Goal: Information Seeking & Learning: Learn about a topic

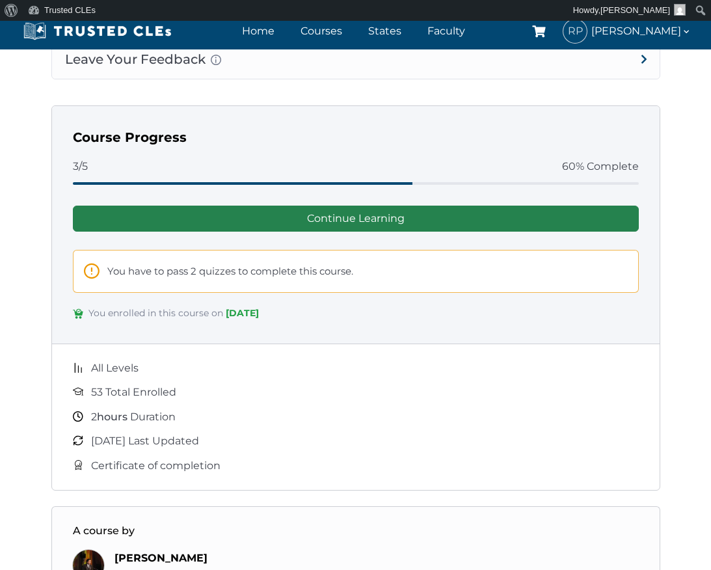
scroll to position [1354, 0]
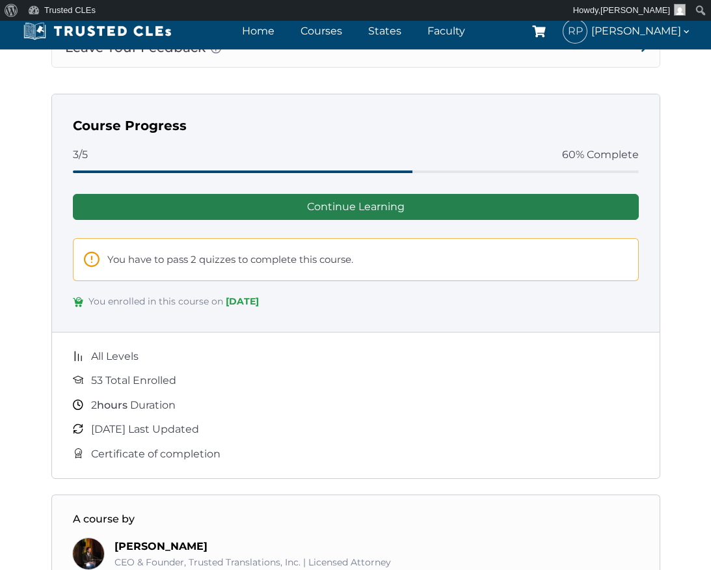
click at [423, 219] on link "Continue Learning" at bounding box center [356, 207] width 566 height 26
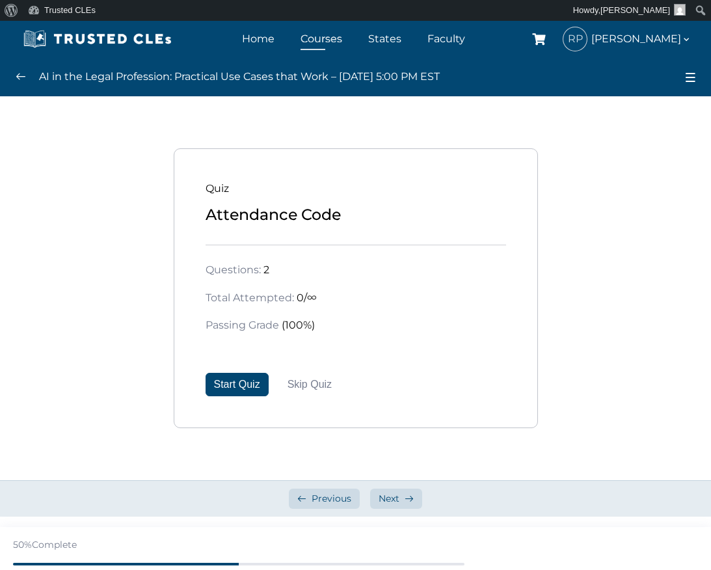
click at [336, 41] on link "Courses" at bounding box center [321, 38] width 48 height 19
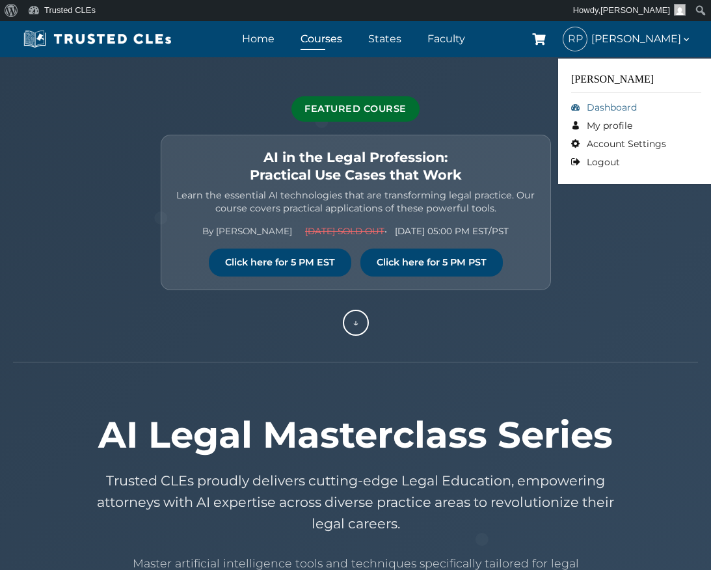
click at [609, 107] on link "Dashboard" at bounding box center [636, 107] width 130 height 18
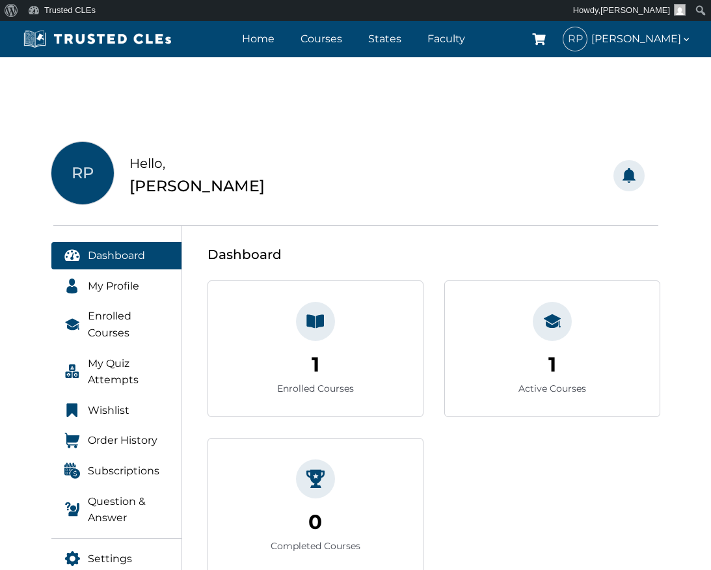
click at [377, 317] on div "1 Enrolled Courses 1" at bounding box center [315, 348] width 215 height 135
click at [121, 319] on span "Enrolled Courses" at bounding box center [128, 324] width 81 height 33
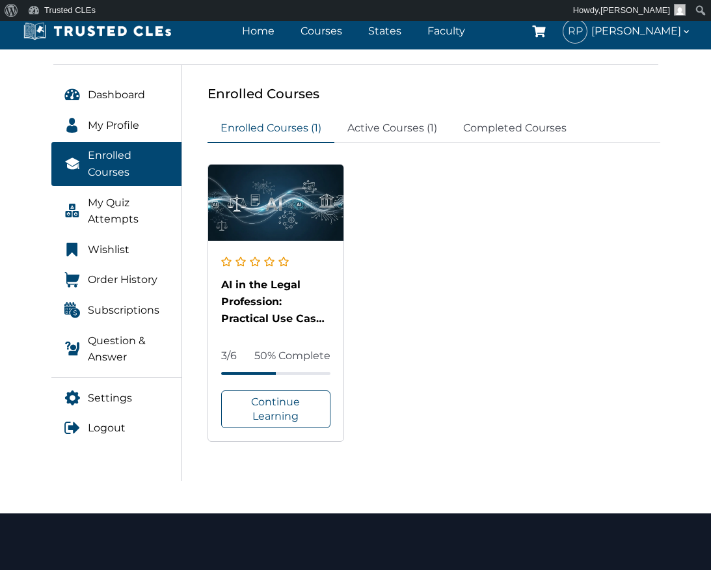
scroll to position [239, 0]
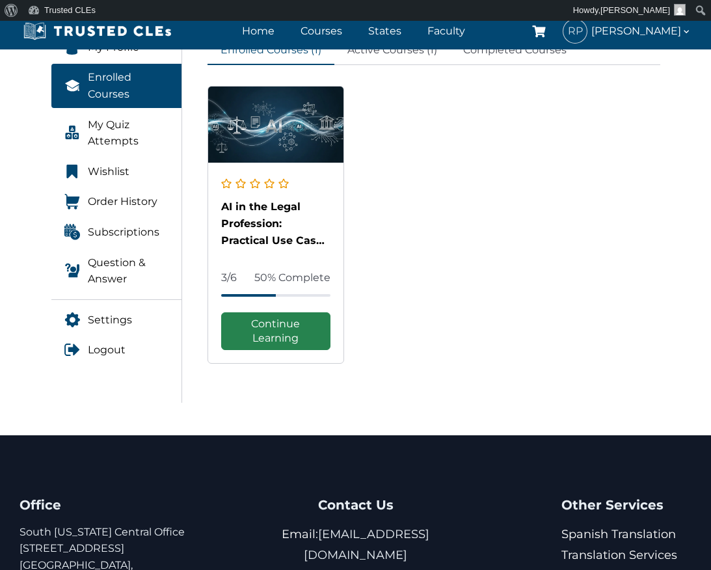
click at [276, 319] on link "Continue Learning" at bounding box center [276, 331] width 110 height 38
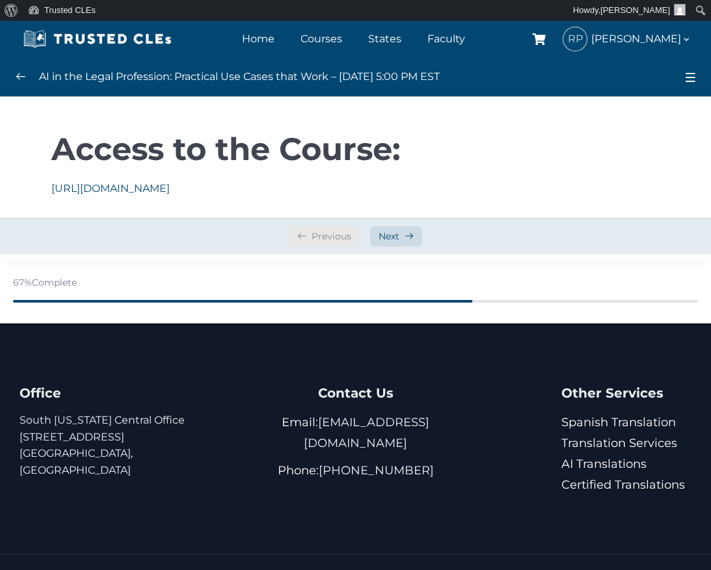
click at [328, 236] on div "Previous" at bounding box center [324, 236] width 71 height 20
click at [393, 233] on span "Next" at bounding box center [388, 236] width 21 height 12
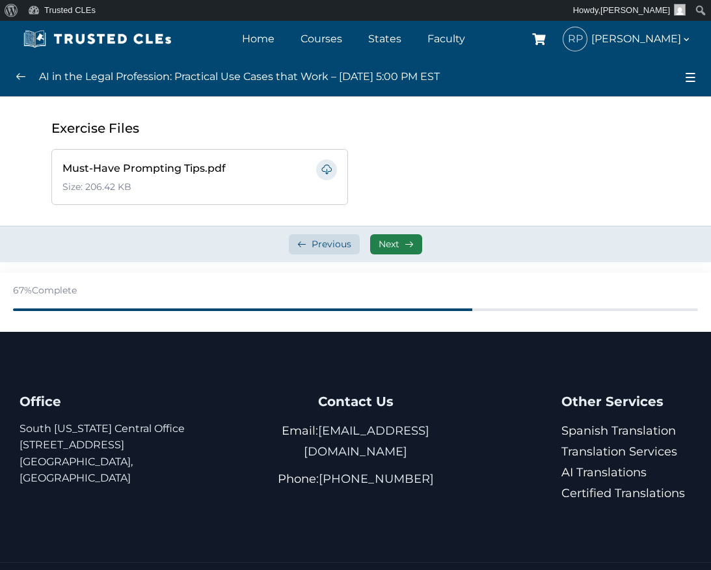
click at [391, 238] on span "Next" at bounding box center [388, 244] width 21 height 12
click at [390, 243] on span "Next" at bounding box center [388, 244] width 21 height 12
click at [323, 243] on span "Previous" at bounding box center [331, 244] width 40 height 12
drag, startPoint x: 0, startPoint y: 0, endPoint x: 323, endPoint y: 243, distance: 403.6
click at [323, 243] on span "Previous" at bounding box center [331, 244] width 40 height 12
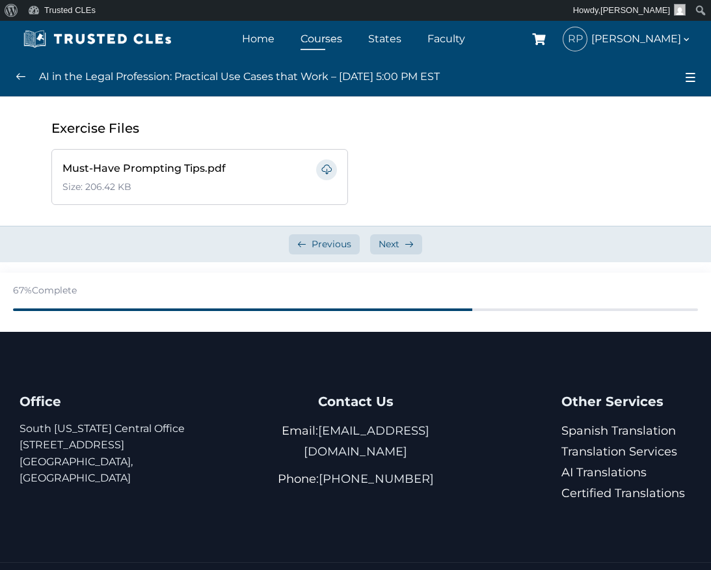
click at [329, 36] on link "Courses" at bounding box center [321, 38] width 48 height 19
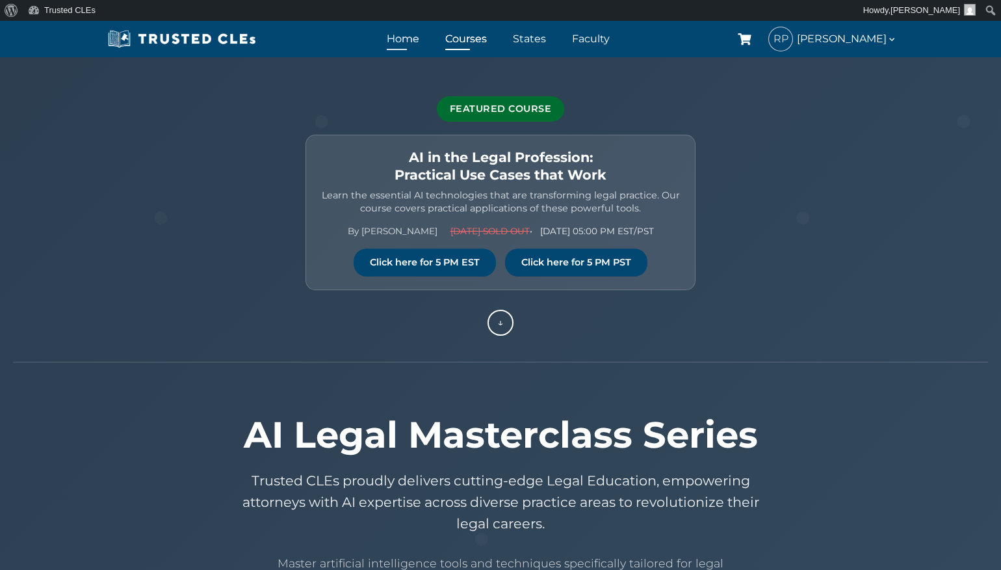
click at [416, 38] on link "Home" at bounding box center [403, 38] width 39 height 19
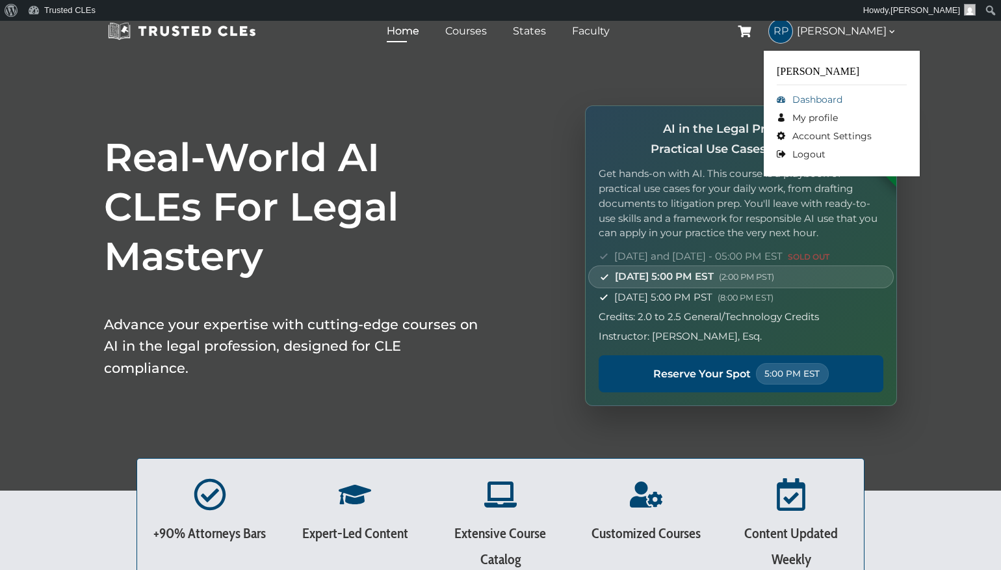
click at [830, 99] on link "Dashboard" at bounding box center [842, 99] width 130 height 18
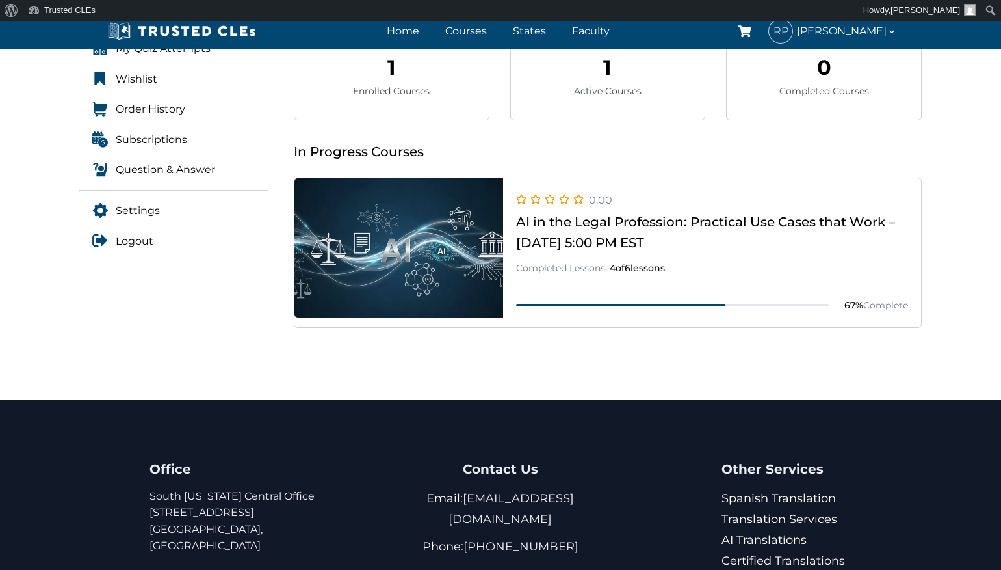
scroll to position [287, 0]
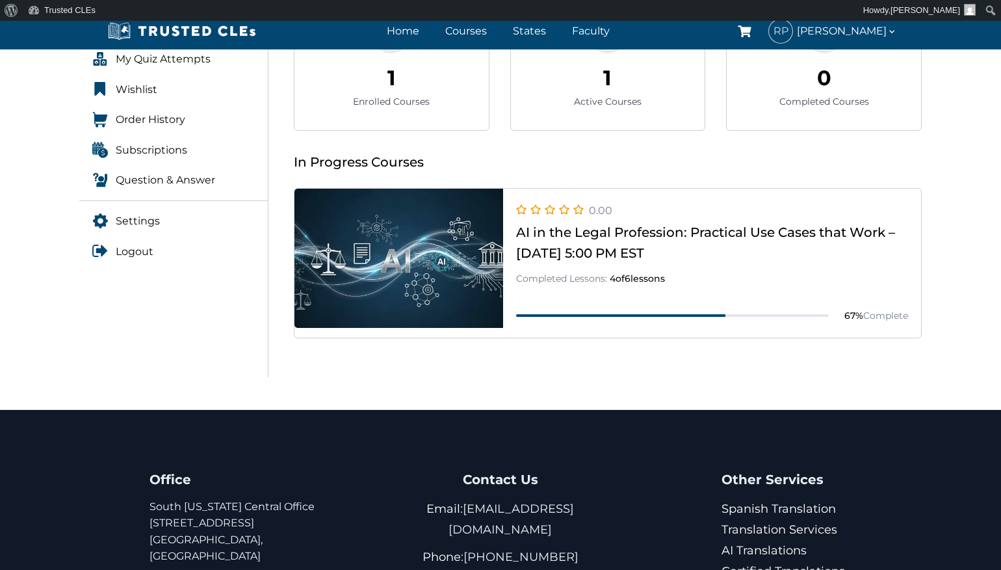
click at [674, 338] on link at bounding box center [608, 338] width 627 height 0
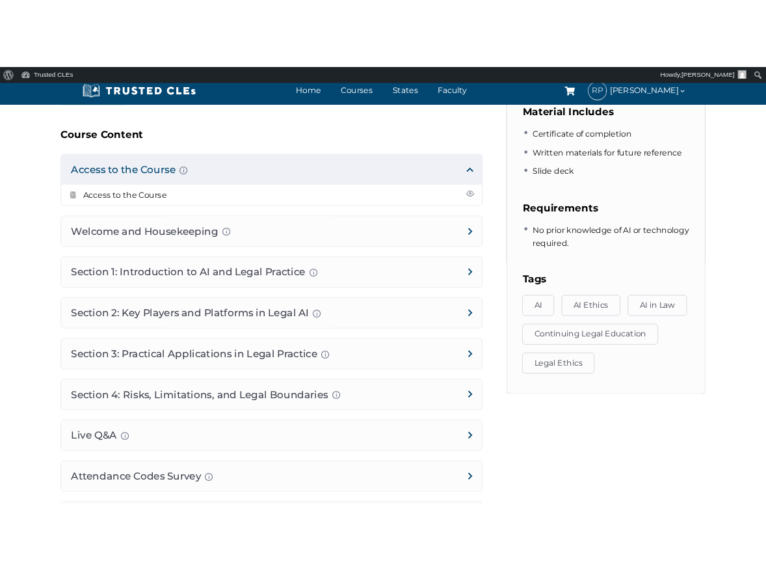
scroll to position [694, 0]
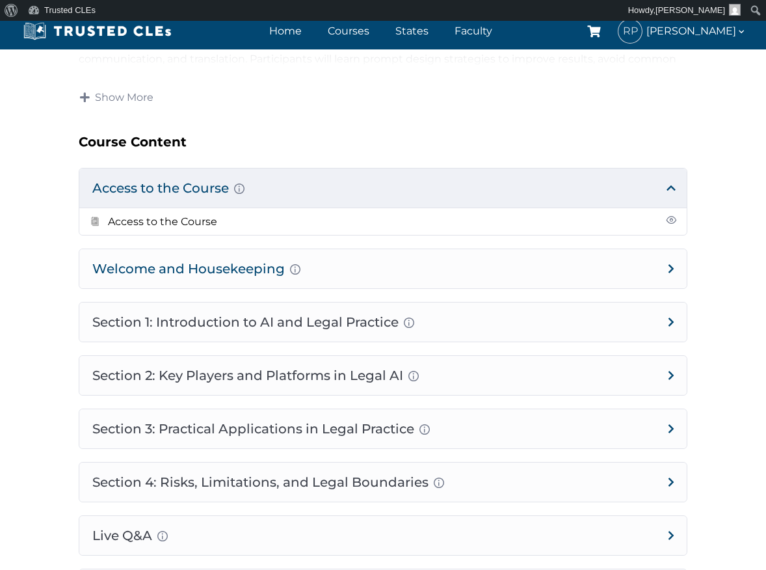
click at [667, 263] on h4 "Welcome and Housekeeping Introduction of presenters and overview of course stru…" at bounding box center [382, 268] width 607 height 39
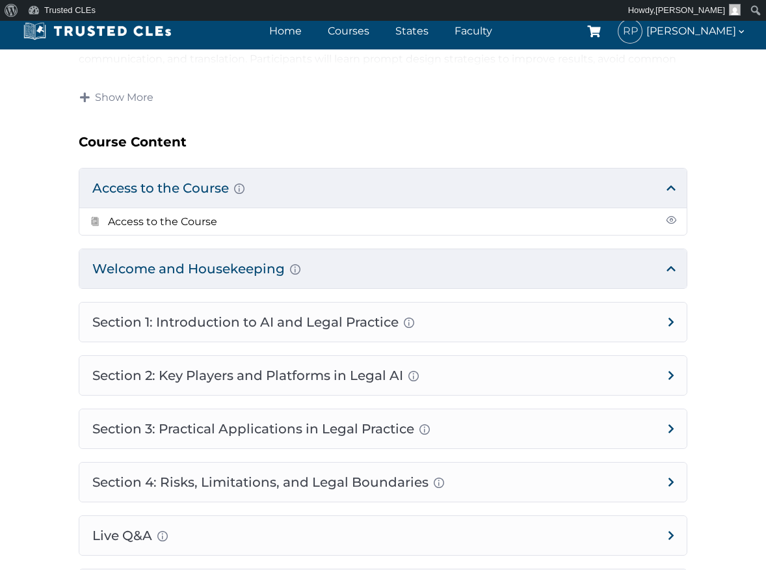
click at [675, 267] on h4 "Welcome and Housekeeping Introduction of presenters and overview of course stru…" at bounding box center [382, 268] width 607 height 39
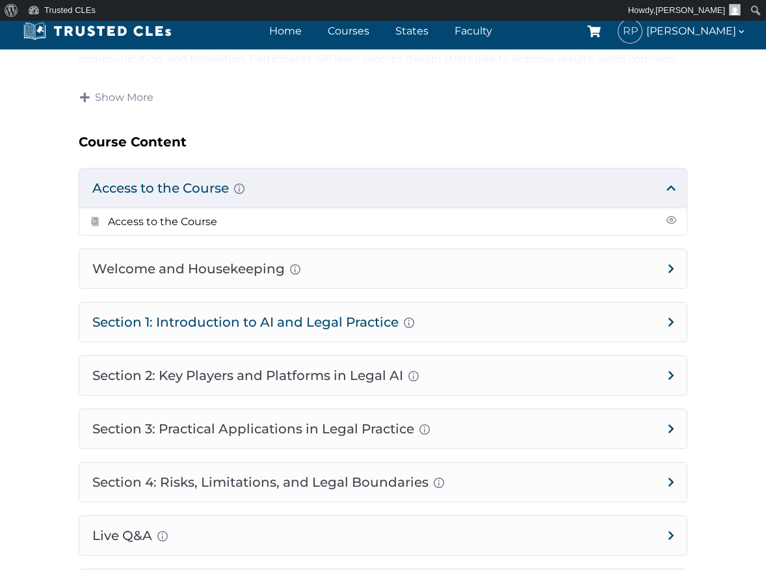
click at [670, 318] on h4 "Section 1: Introduction to AI and Legal Practice Overview of Artificial Intelli…" at bounding box center [382, 321] width 607 height 39
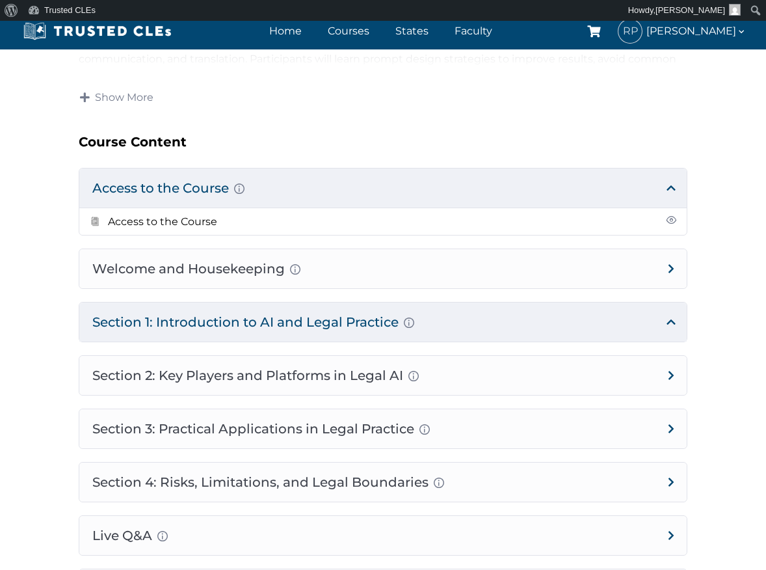
click at [671, 321] on h4 "Section 1: Introduction to AI and Legal Practice Overview of Artificial Intelli…" at bounding box center [382, 321] width 607 height 39
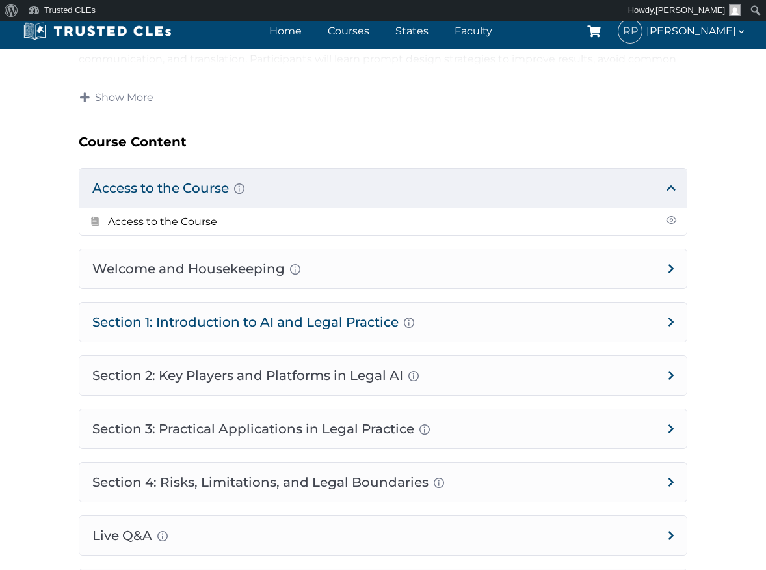
click at [671, 321] on h4 "Section 1: Introduction to AI and Legal Practice Overview of Artificial Intelli…" at bounding box center [382, 321] width 607 height 39
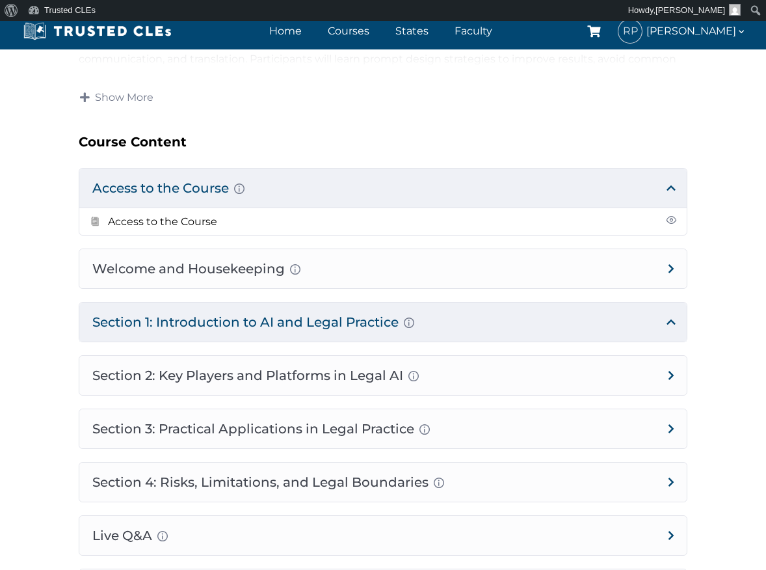
click at [671, 321] on h4 "Section 1: Introduction to AI and Legal Practice Overview of Artificial Intelli…" at bounding box center [382, 321] width 607 height 39
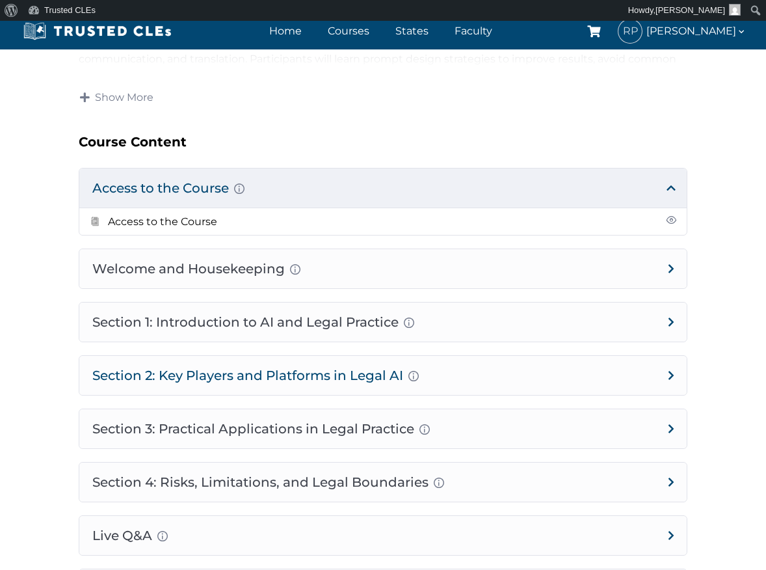
click at [669, 377] on h4 "Section 2: Key Players and Platforms in Legal AI Overview of Popular Generative…" at bounding box center [382, 375] width 607 height 39
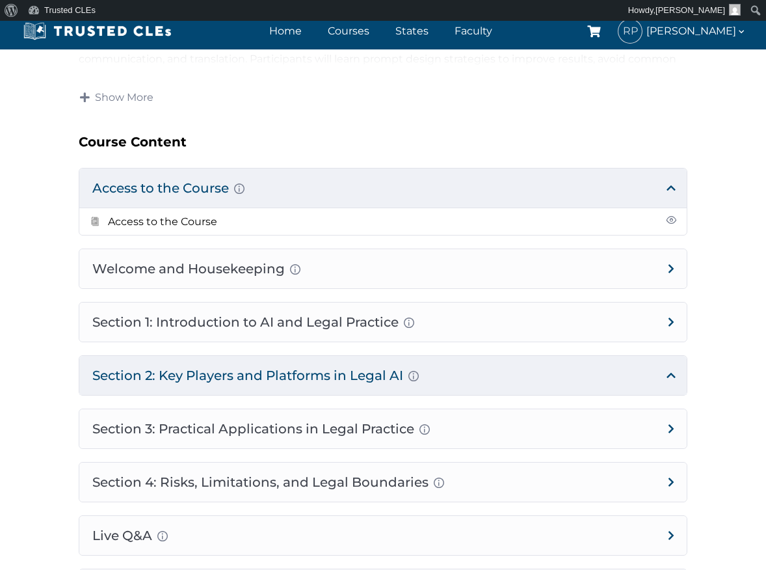
click at [671, 374] on h4 "Section 2: Key Players and Platforms in Legal AI Overview of Popular Generative…" at bounding box center [382, 375] width 607 height 39
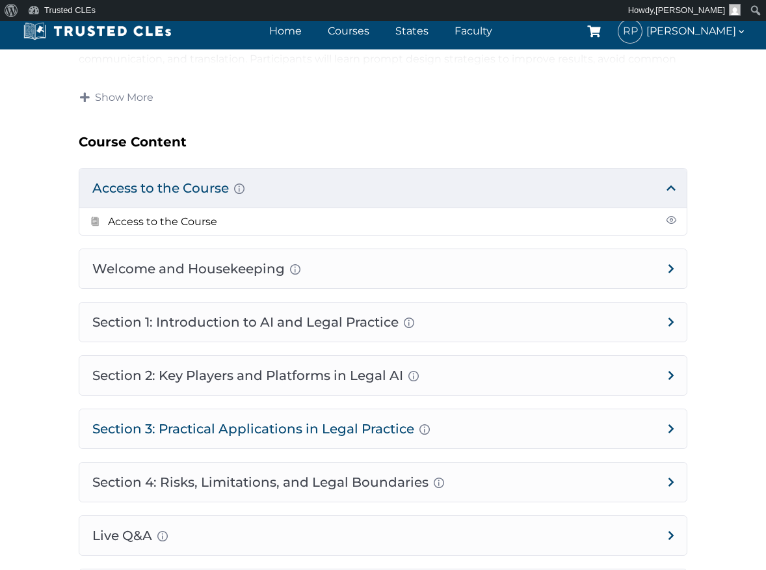
click at [672, 420] on h4 "Section 3: Practical Applications in Legal Practice Prompt Engineering Fundamen…" at bounding box center [382, 428] width 607 height 39
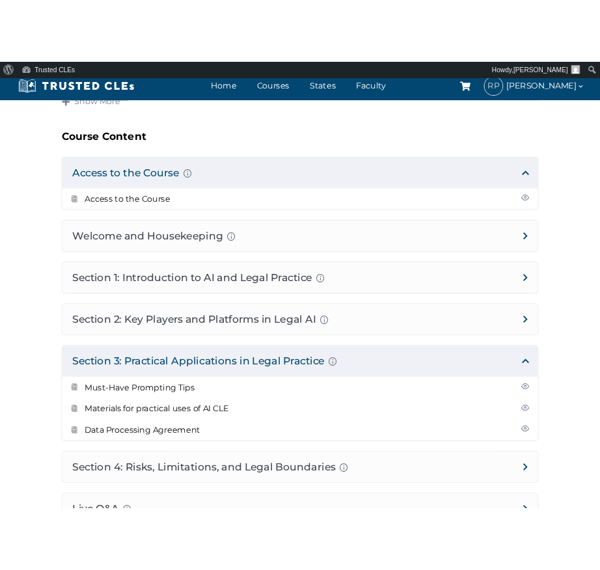
scroll to position [743, 0]
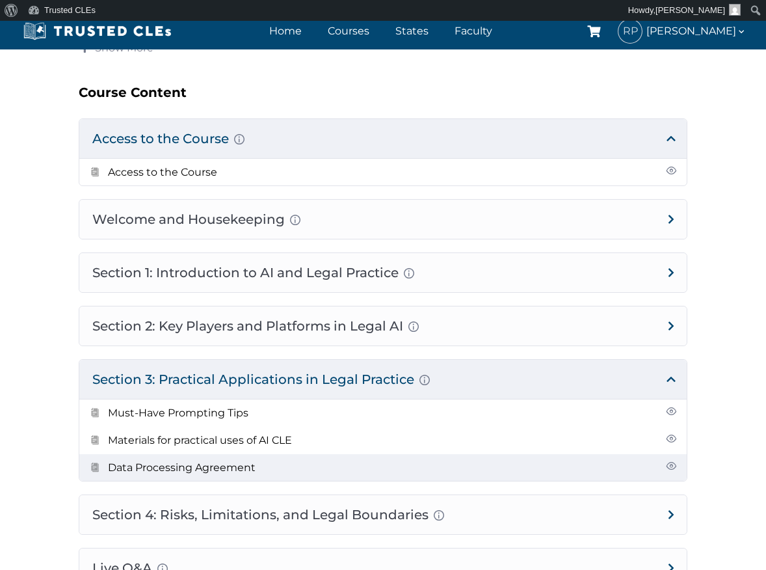
click at [670, 462] on span at bounding box center [671, 465] width 10 height 10
click at [633, 463] on li "Data Processing Agreement" at bounding box center [382, 467] width 607 height 27
click at [202, 464] on link "Data Processing Agreement" at bounding box center [182, 467] width 148 height 12
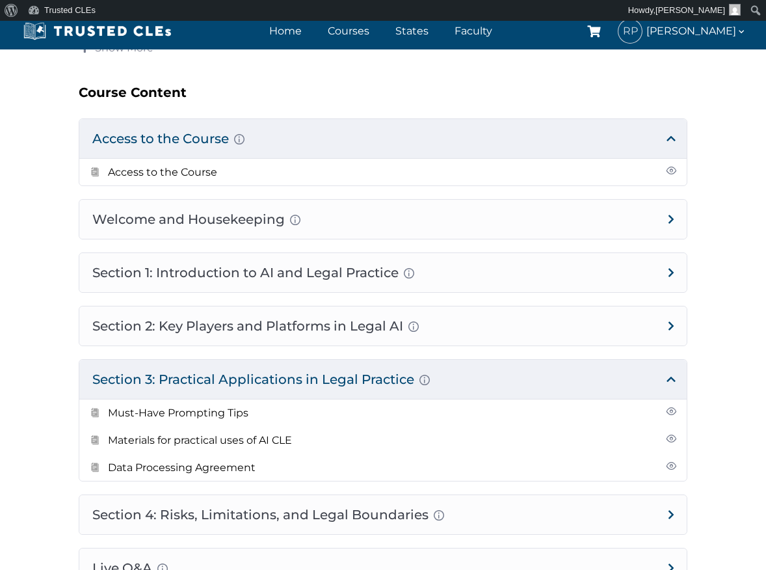
click at [670, 378] on h4 "Section 3: Practical Applications in Legal Practice Prompt Engineering Fundamen…" at bounding box center [382, 379] width 607 height 39
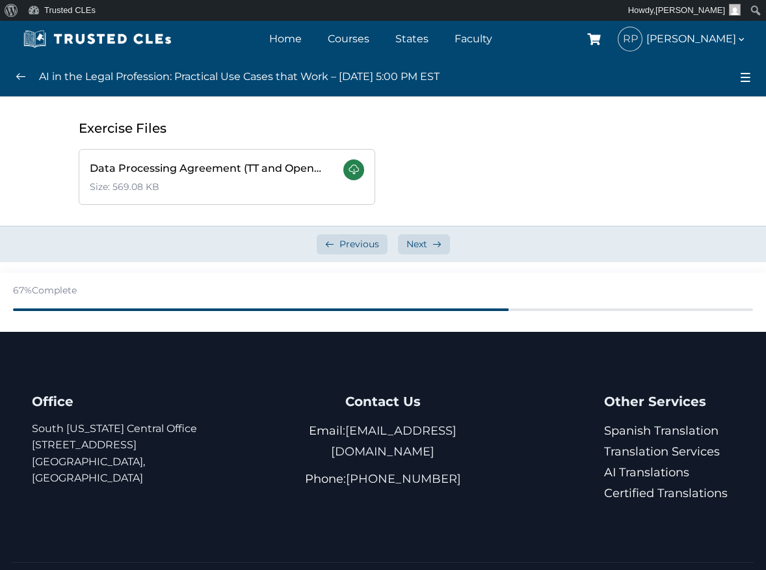
click at [360, 170] on link at bounding box center [353, 169] width 21 height 21
